Goal: Task Accomplishment & Management: Manage account settings

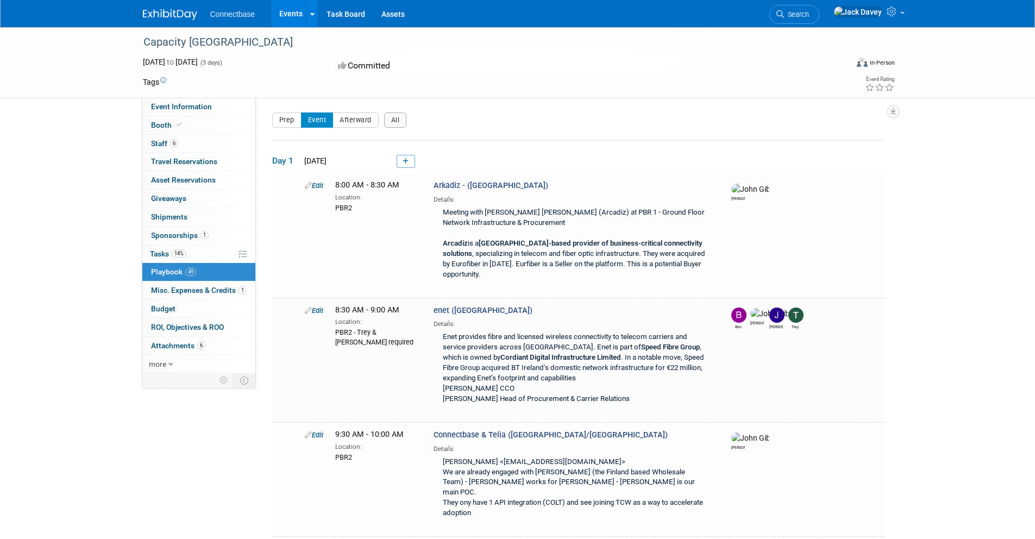
scroll to position [2286, 0]
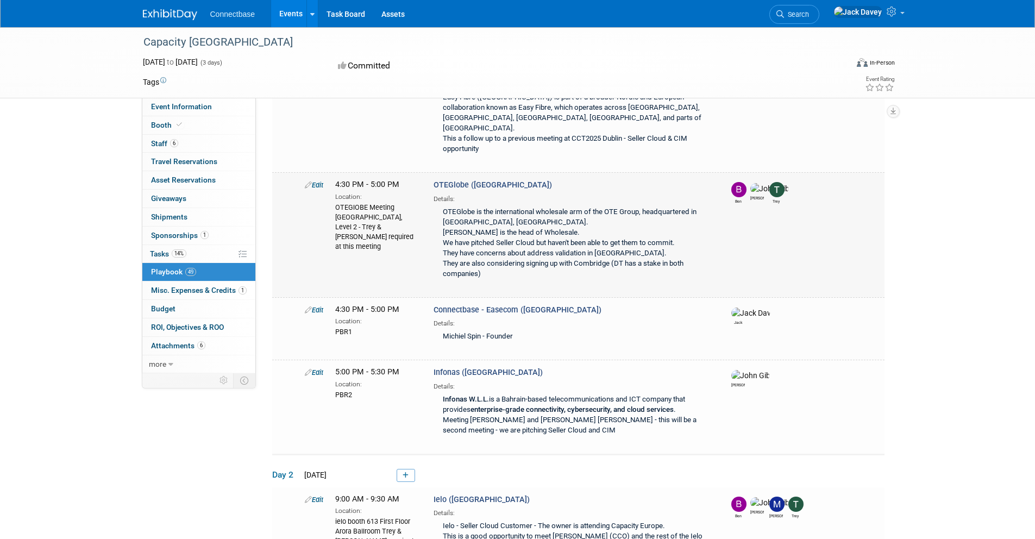
click at [396, 189] on td "Edit 4:30 PM - 5:00 PM Location: [GEOGRAPHIC_DATA], Level 2 - Trey & [PERSON_NA…" at bounding box center [578, 235] width 613 height 124
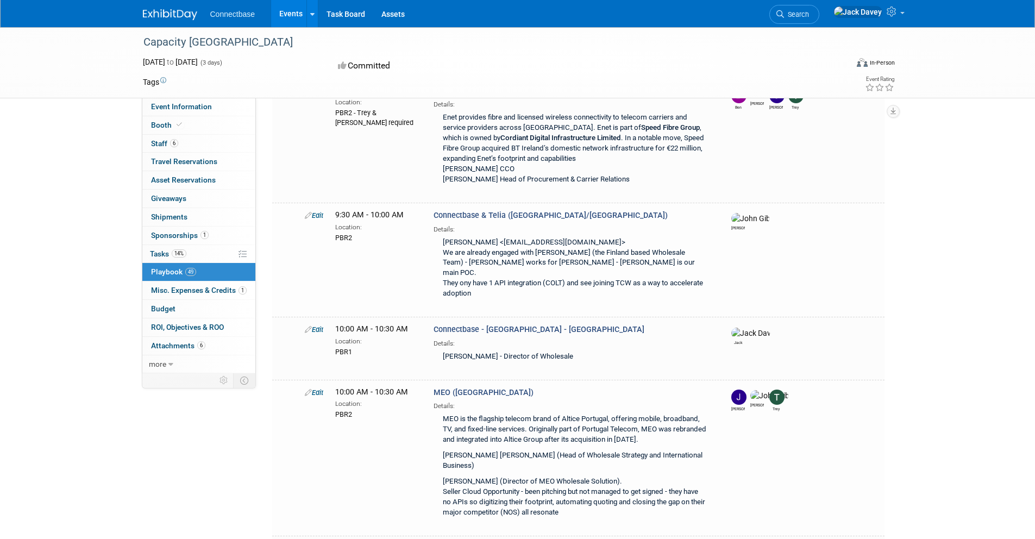
scroll to position [0, 0]
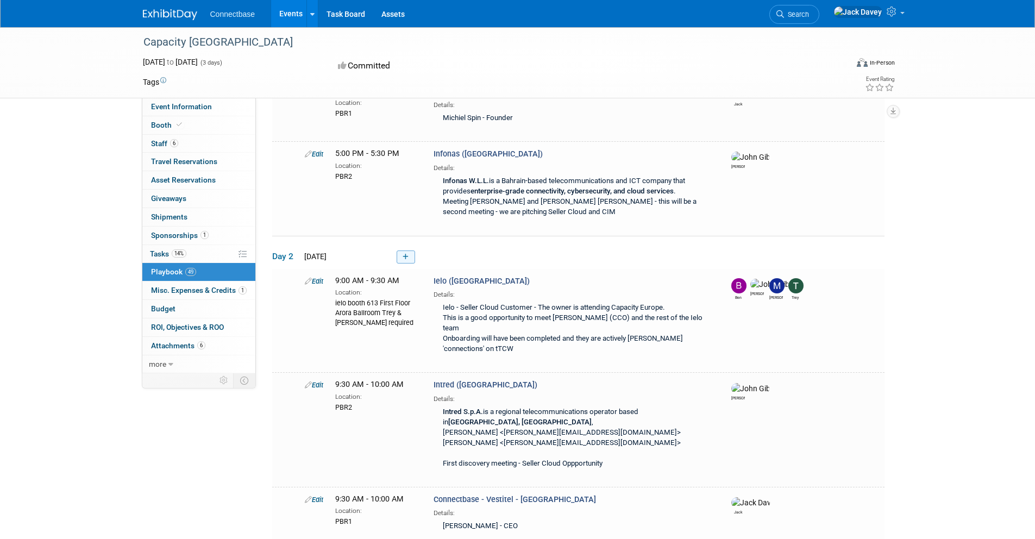
click at [406, 254] on icon at bounding box center [406, 257] width 6 height 7
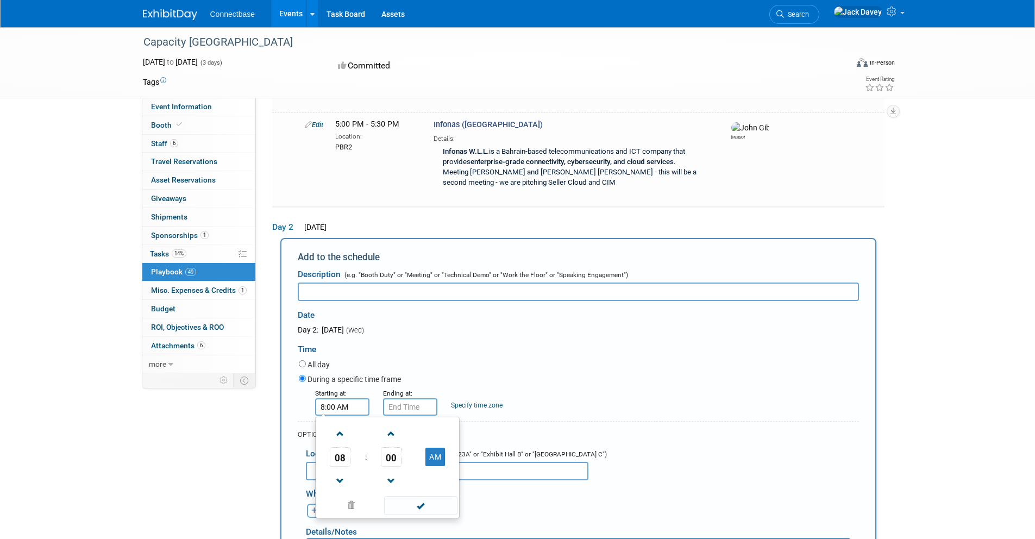
click at [351, 398] on input "8:00 AM" at bounding box center [342, 406] width 54 height 17
click at [342, 447] on span "08" at bounding box center [340, 457] width 21 height 20
click at [436, 478] on td "11" at bounding box center [439, 492] width 35 height 29
click at [390, 447] on span "00" at bounding box center [391, 457] width 21 height 20
click at [401, 449] on td "30" at bounding box center [405, 463] width 35 height 29
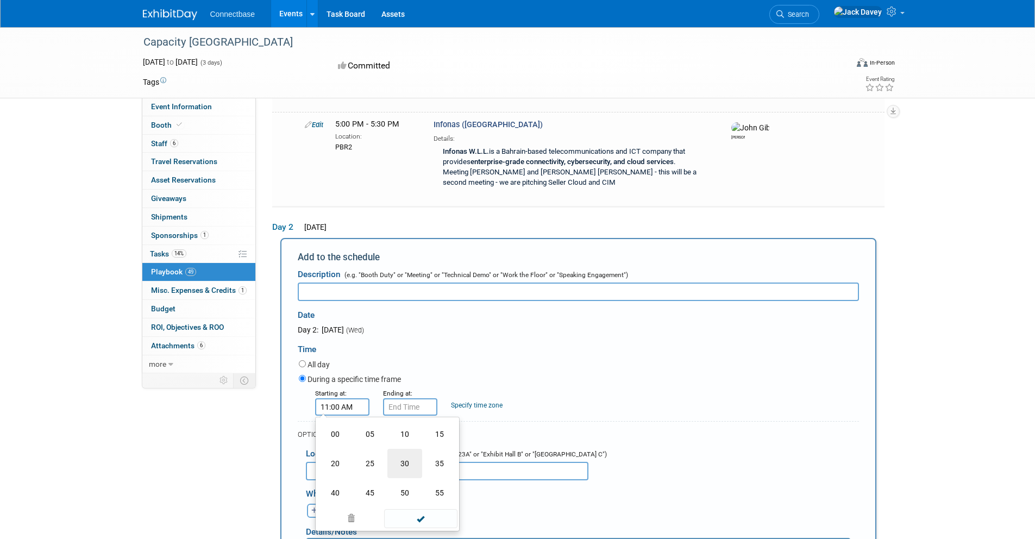
type input "11:30 AM"
click at [412, 398] on input "11:30 AM" at bounding box center [410, 406] width 54 height 17
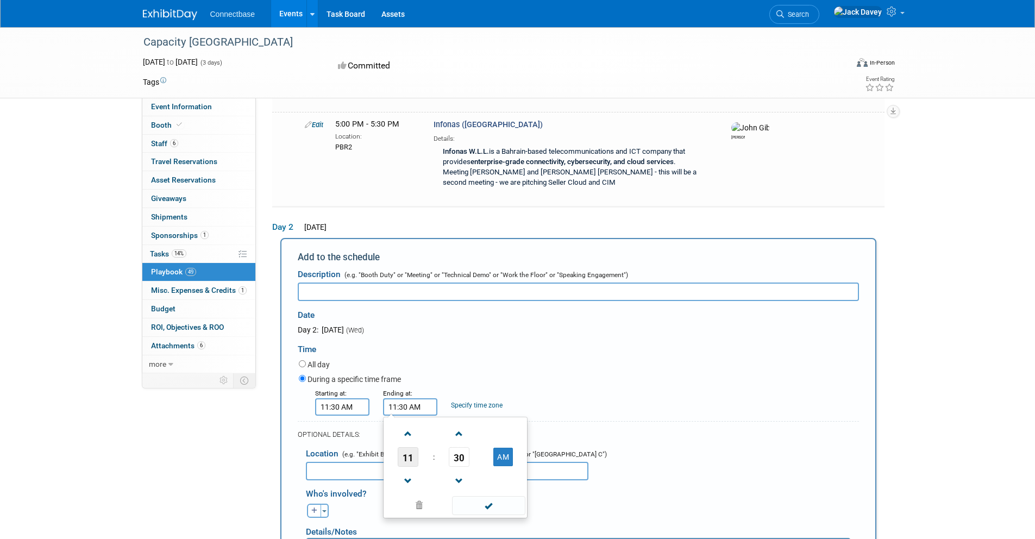
click at [418, 447] on span "11" at bounding box center [408, 457] width 21 height 20
click at [410, 420] on td "12" at bounding box center [403, 434] width 35 height 29
click at [461, 447] on span "30" at bounding box center [459, 457] width 21 height 20
click at [408, 420] on td "00" at bounding box center [403, 434] width 35 height 29
click at [505, 448] on button "AM" at bounding box center [504, 457] width 20 height 18
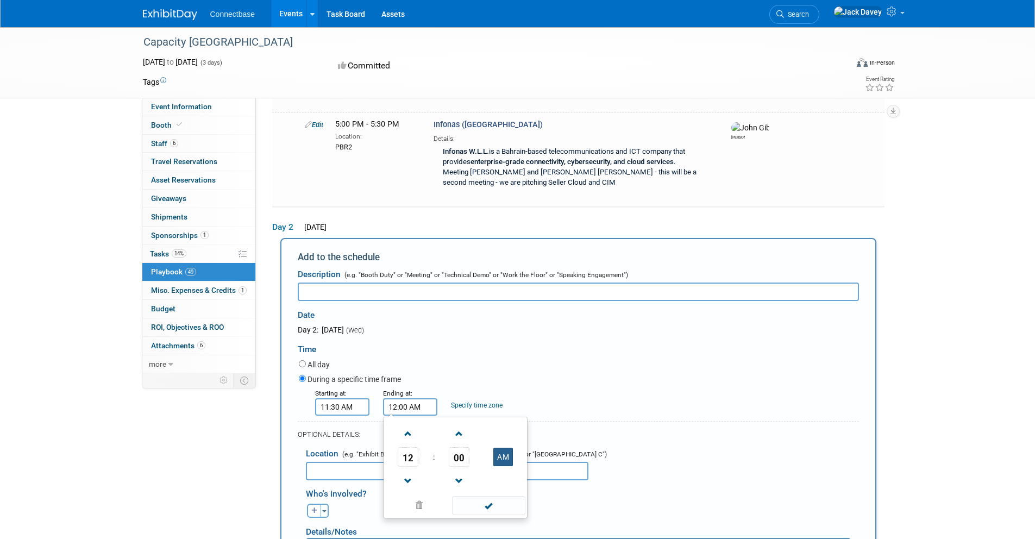
type input "12:00 PM"
click at [479, 335] on div "Time" at bounding box center [578, 346] width 561 height 23
click at [420, 283] on input "text" at bounding box center [578, 292] width 561 height 18
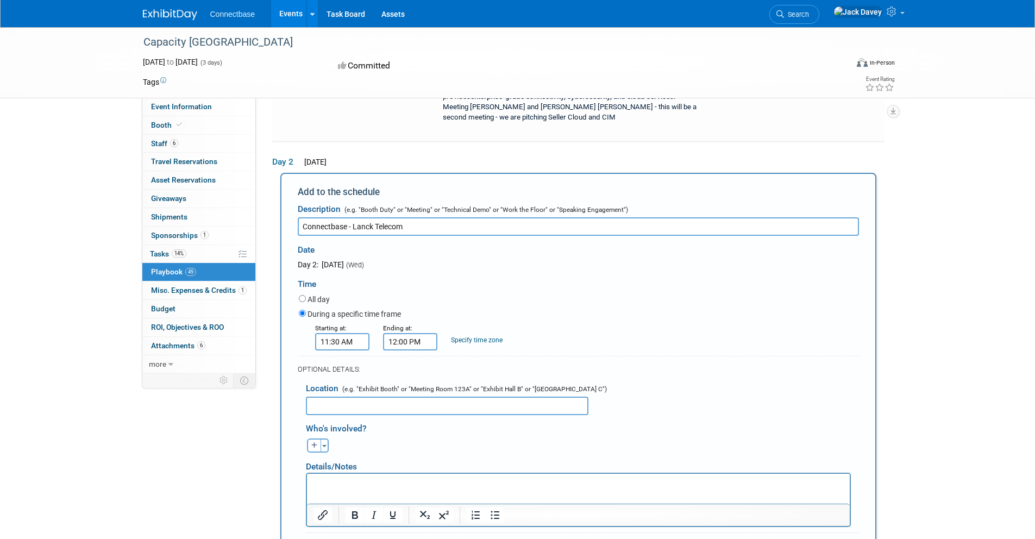
scroll to position [2612, 0]
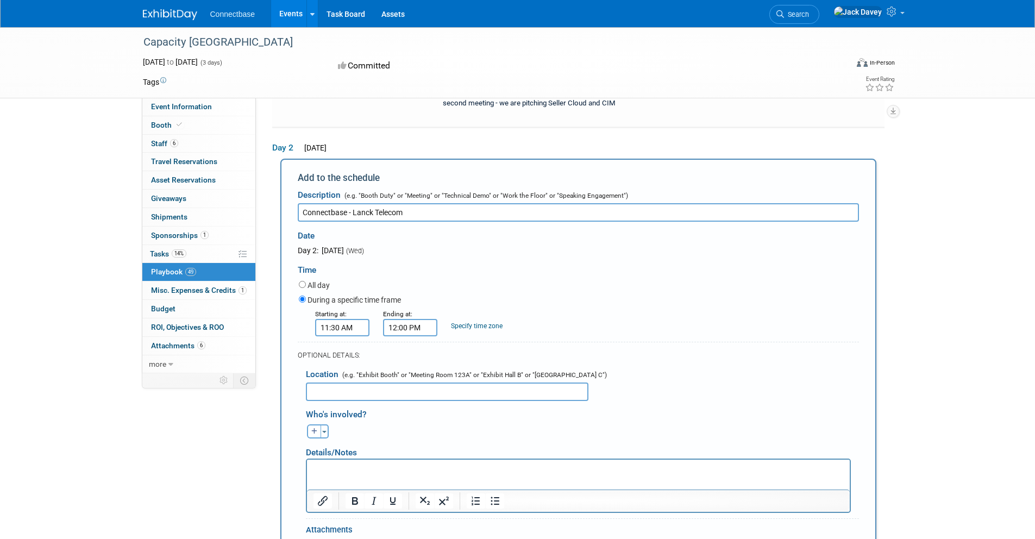
type input "Connectbase - Lanck Telecom"
click at [400, 383] on input "text" at bounding box center [447, 392] width 283 height 18
type input "PBR1"
click at [315, 428] on icon "button" at bounding box center [314, 431] width 7 height 7
select select
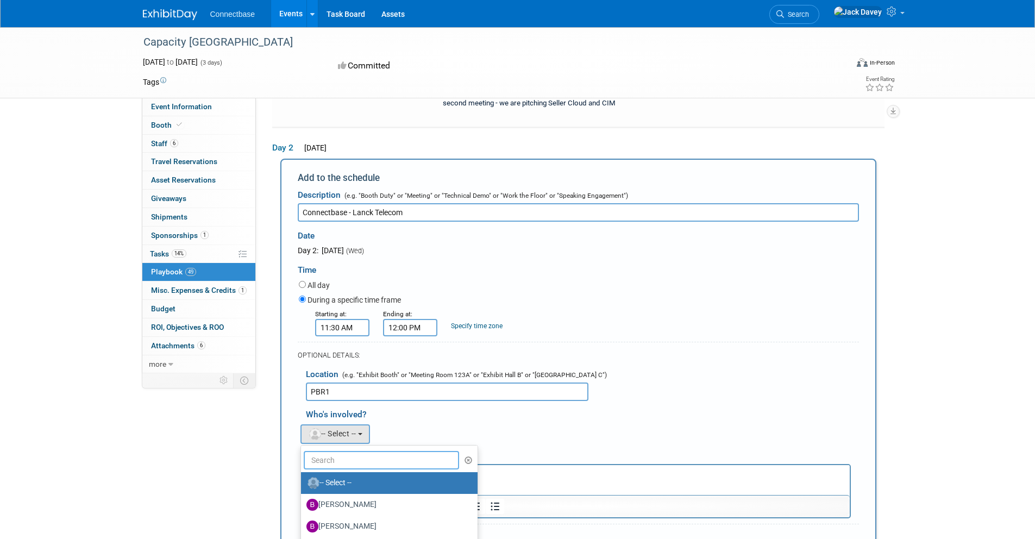
click at [350, 451] on input "text" at bounding box center [382, 460] width 156 height 18
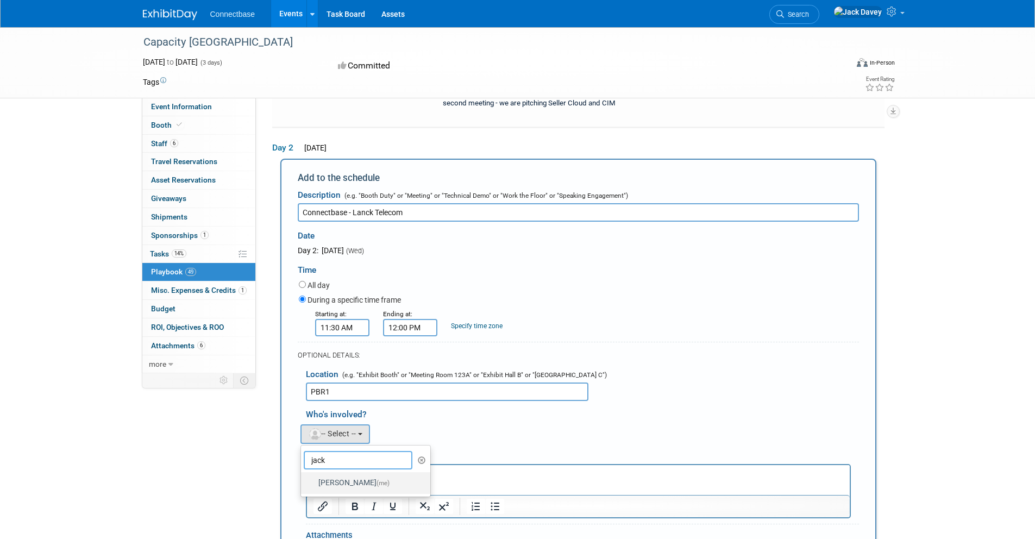
type input "jack"
click at [349, 474] on label "[PERSON_NAME] (me)" at bounding box center [364, 482] width 114 height 17
click at [303, 478] on input "[PERSON_NAME] (me)" at bounding box center [299, 481] width 7 height 7
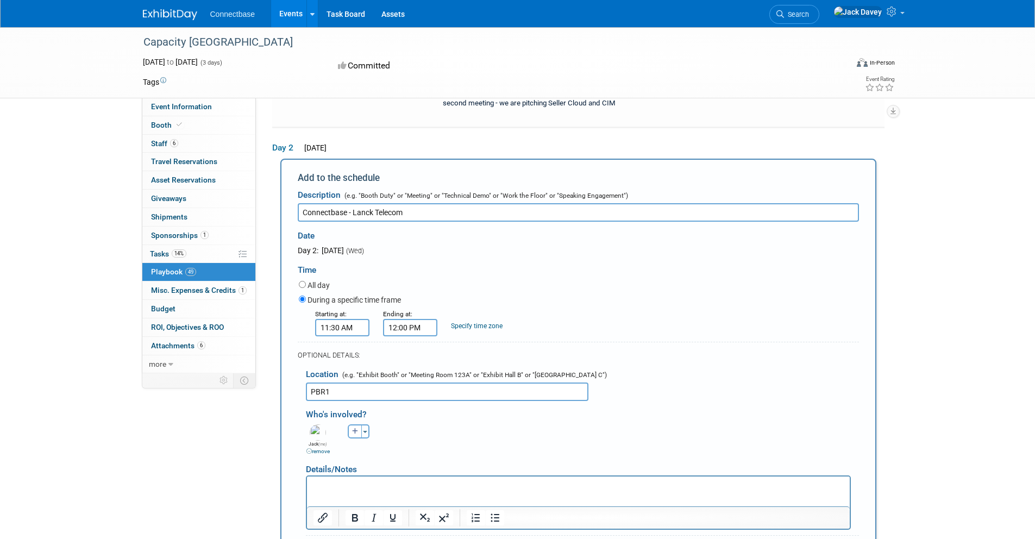
click at [349, 480] on html at bounding box center [578, 484] width 543 height 15
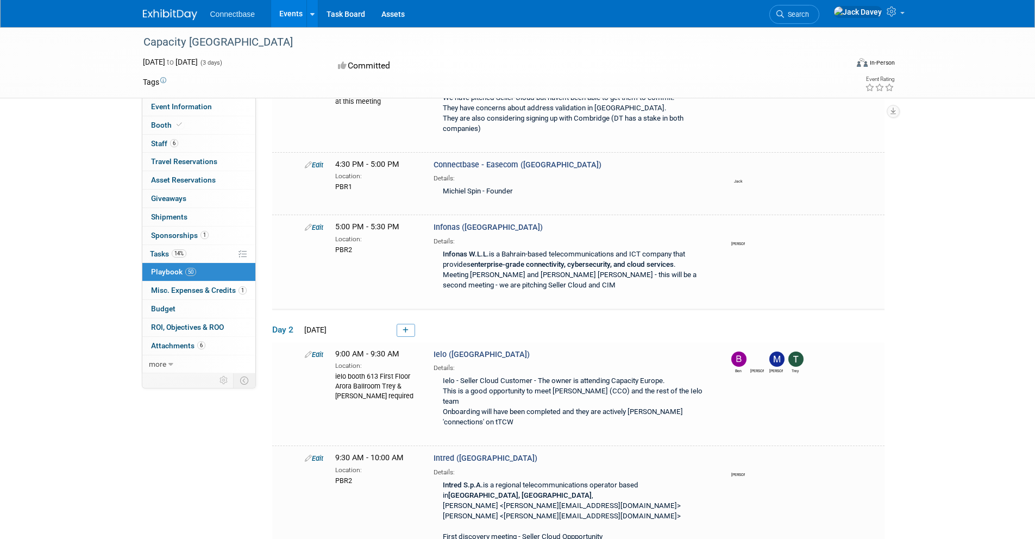
scroll to position [2422, 0]
